Goal: Navigation & Orientation: Go to known website

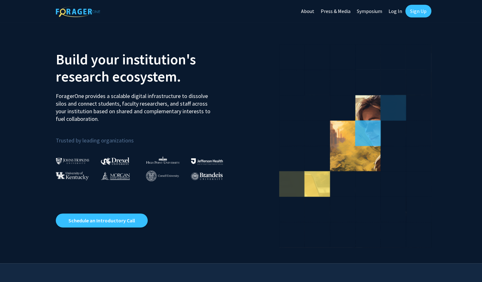
click at [392, 13] on link "Log In" at bounding box center [395, 11] width 20 height 22
select select
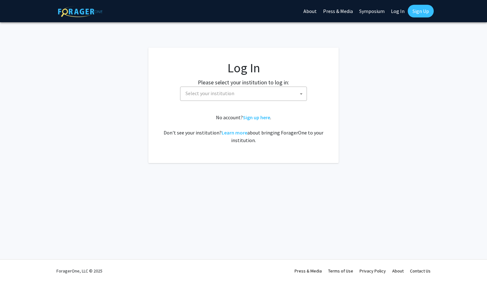
click at [253, 91] on span "Select your institution" at bounding box center [245, 93] width 124 height 13
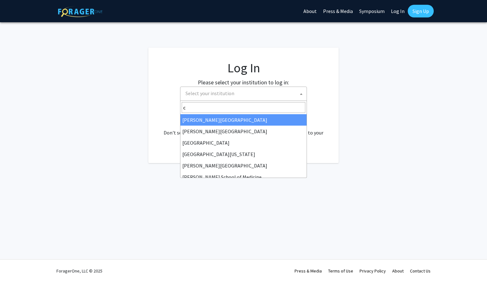
type input "c"
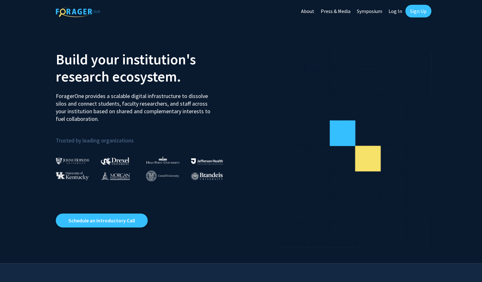
click at [394, 10] on link "Log In" at bounding box center [395, 11] width 20 height 22
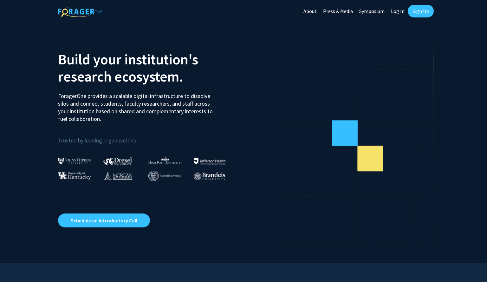
select select
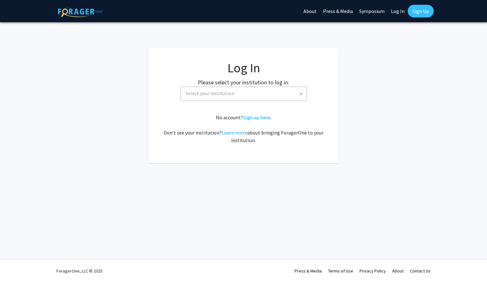
click at [260, 93] on span "Select your institution" at bounding box center [245, 93] width 124 height 13
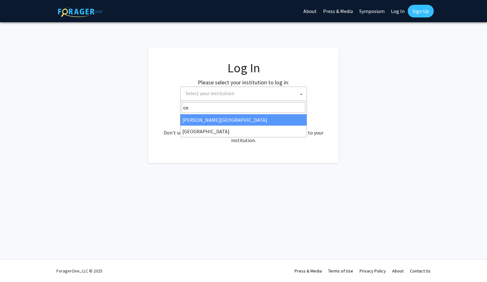
type input "cor"
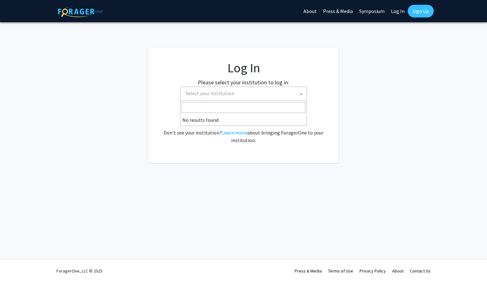
click at [400, 10] on link "Log In" at bounding box center [398, 11] width 20 height 22
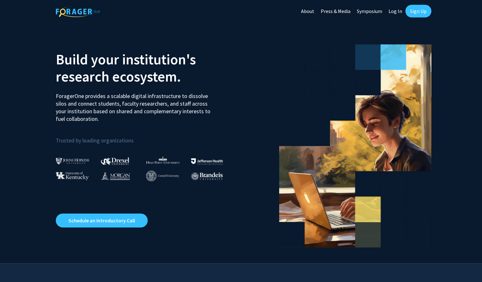
click at [158, 174] on img at bounding box center [162, 175] width 33 height 10
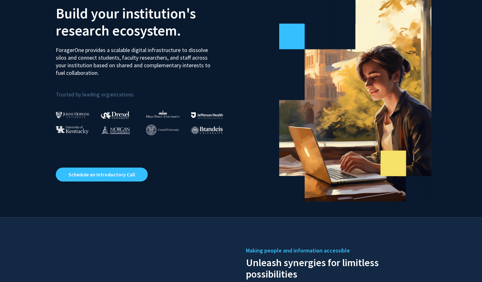
scroll to position [46, 0]
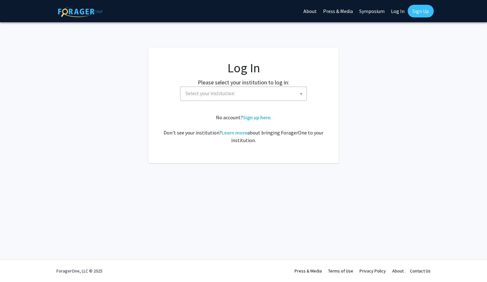
select select
click at [228, 97] on span "Select your institution" at bounding box center [245, 93] width 124 height 13
type input "cornell university"
click at [400, 138] on fg-login "Log In Please select your institution to log in: Baylor University Brandeis Uni…" at bounding box center [243, 105] width 487 height 115
